Goal: Find specific page/section: Find specific page/section

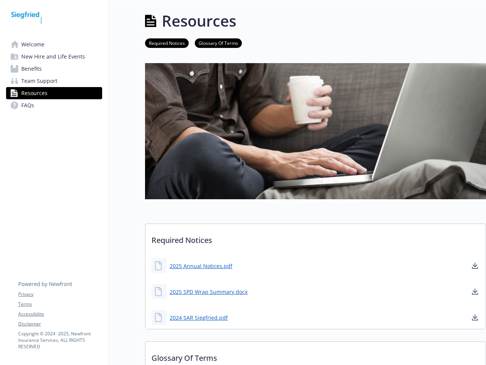
click at [243, 182] on img at bounding box center [315, 131] width 341 height 136
click at [60, 314] on link "Accessibility" at bounding box center [60, 313] width 84 height 7
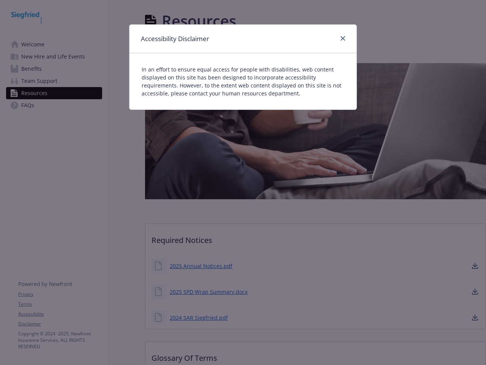
click at [60, 324] on div "Accessibility Disclaimer In an effort to ensure equal access for people with di…" at bounding box center [243, 182] width 486 height 365
click at [201, 265] on div "Accessibility Disclaimer In an effort to ensure equal access for people with di…" at bounding box center [243, 182] width 486 height 365
click at [475, 265] on div "Accessibility Disclaimer In an effort to ensure equal access for people with di…" at bounding box center [243, 182] width 486 height 365
click at [208, 291] on div "Accessibility Disclaimer In an effort to ensure equal access for people with di…" at bounding box center [243, 182] width 486 height 365
click at [475, 291] on div "Accessibility Disclaimer In an effort to ensure equal access for people with di…" at bounding box center [243, 182] width 486 height 365
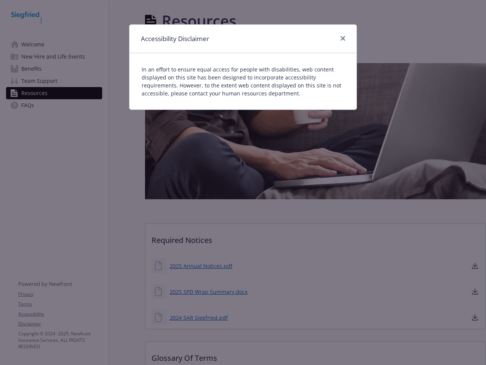
click at [199, 317] on div "Accessibility Disclaimer In an effort to ensure equal access for people with di…" at bounding box center [243, 182] width 486 height 365
click at [475, 317] on div "Accessibility Disclaimer In an effort to ensure equal access for people with di…" at bounding box center [243, 182] width 486 height 365
